Goal: Task Accomplishment & Management: Manage account settings

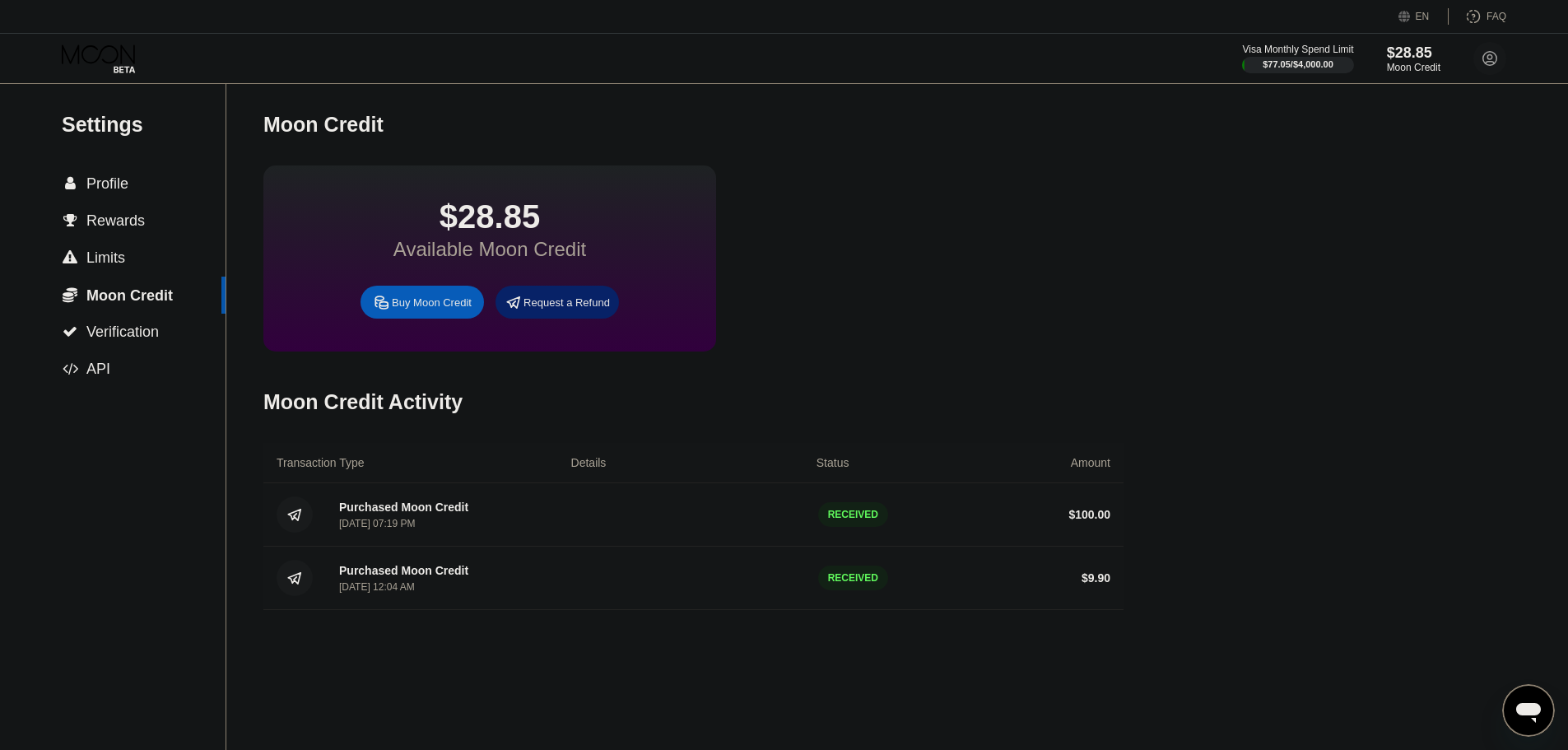
click at [698, 113] on div "Moon Credit" at bounding box center [694, 124] width 860 height 81
click at [131, 201] on div " Profile" at bounding box center [113, 183] width 225 height 37
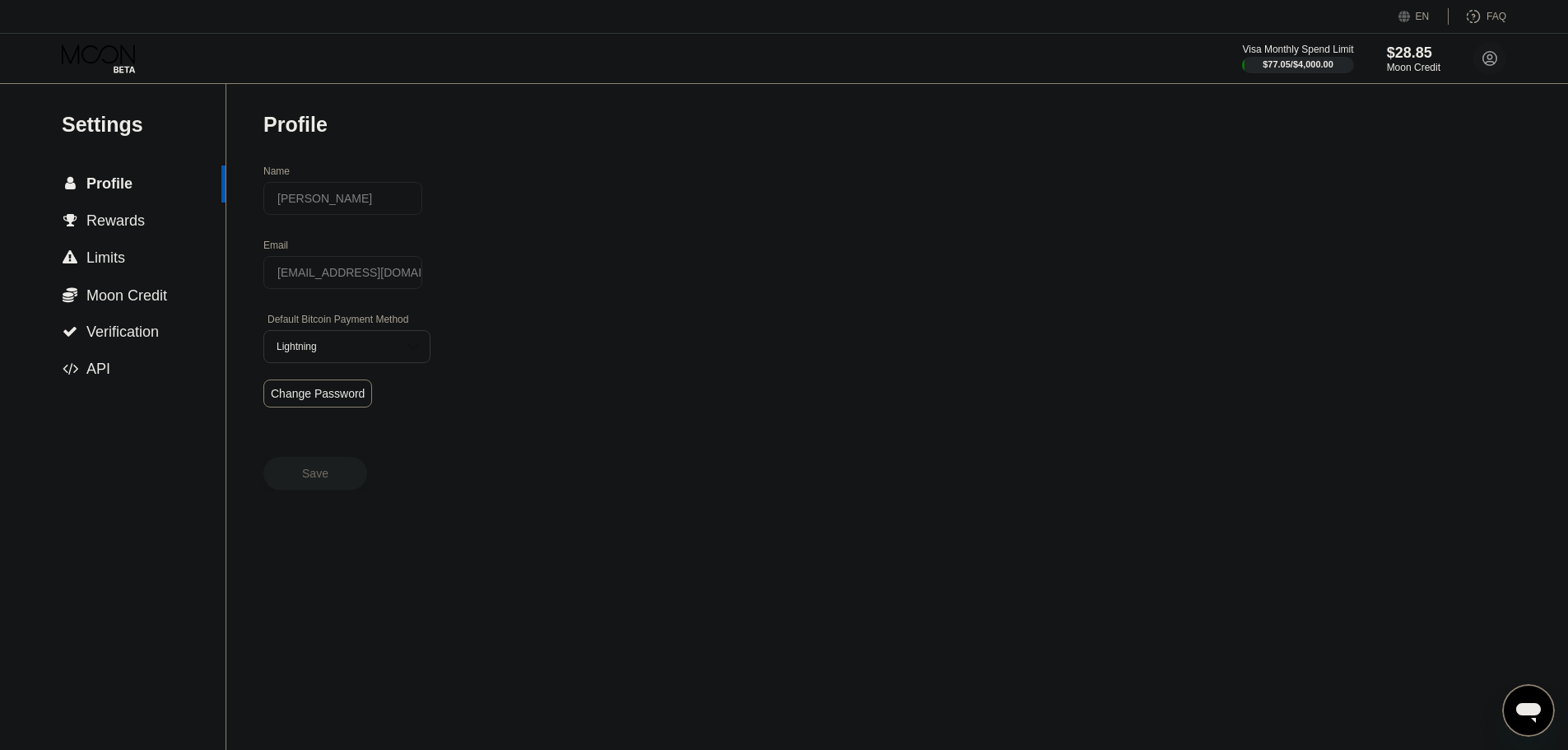
click at [89, 48] on icon at bounding box center [100, 59] width 77 height 29
